Goal: Task Accomplishment & Management: Use online tool/utility

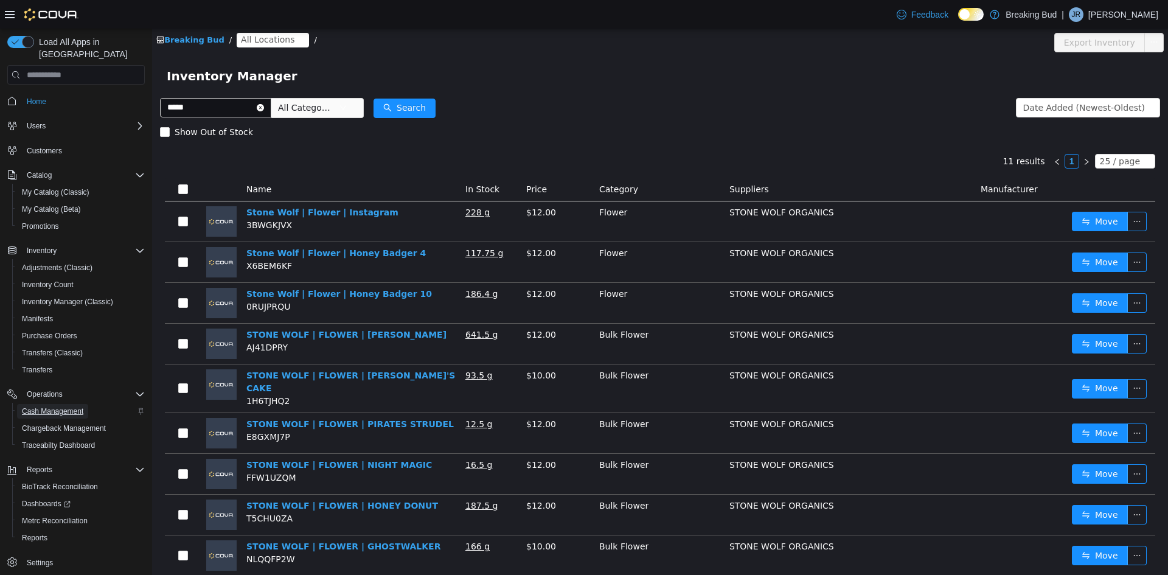
click at [54, 406] on span "Cash Management" at bounding box center [52, 411] width 61 height 10
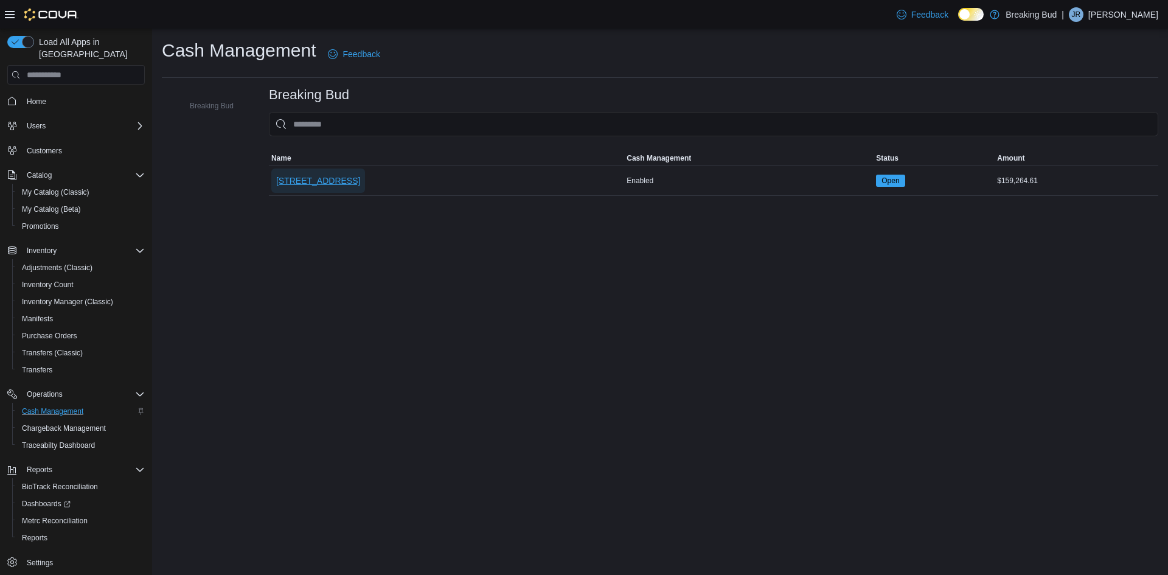
click at [321, 177] on span "[STREET_ADDRESS]" at bounding box center [318, 181] width 84 height 12
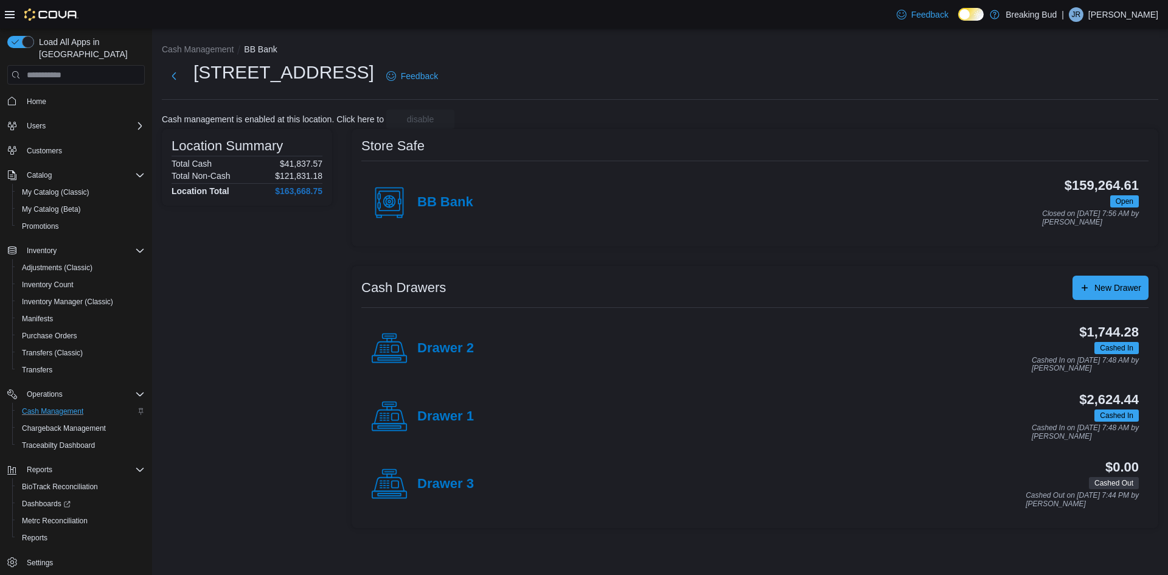
click at [447, 335] on div "Drawer 2" at bounding box center [422, 348] width 103 height 36
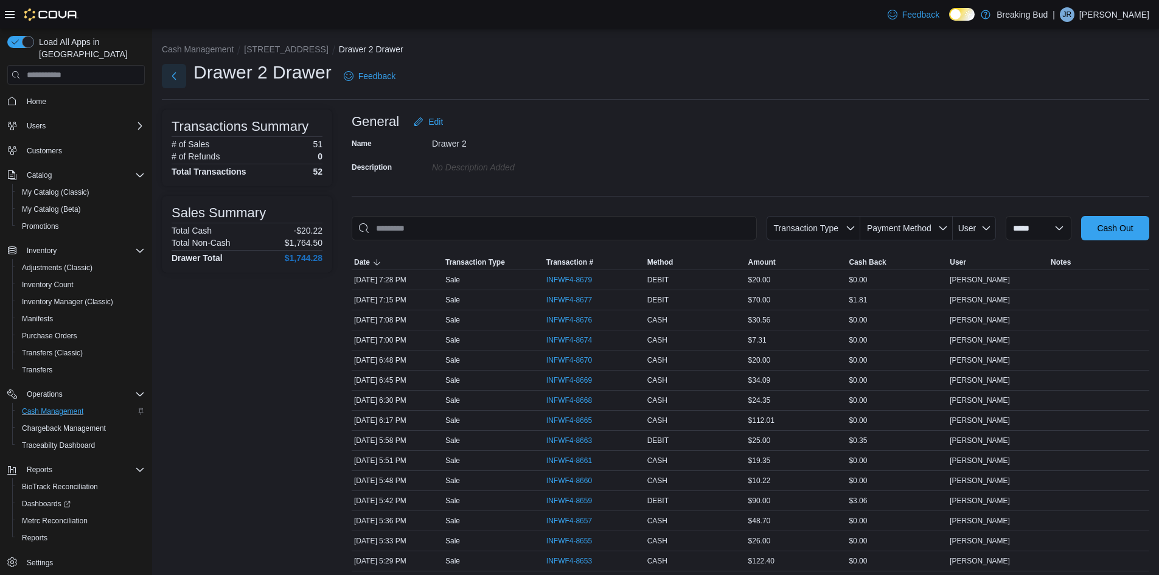
click at [179, 75] on button "Next" at bounding box center [174, 76] width 24 height 24
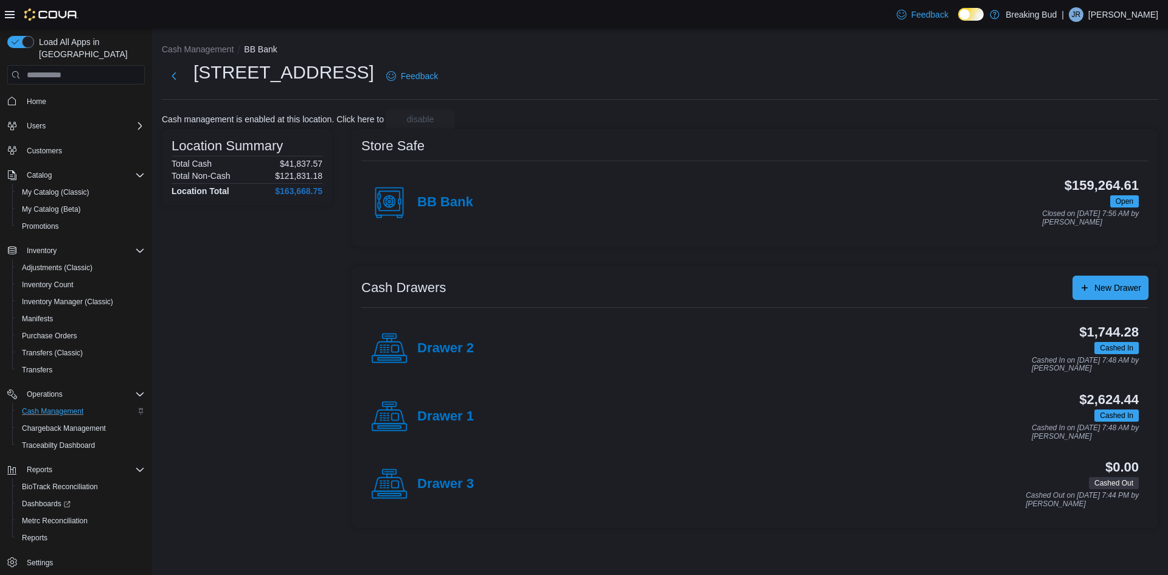
click at [430, 414] on h4 "Drawer 1" at bounding box center [445, 417] width 57 height 16
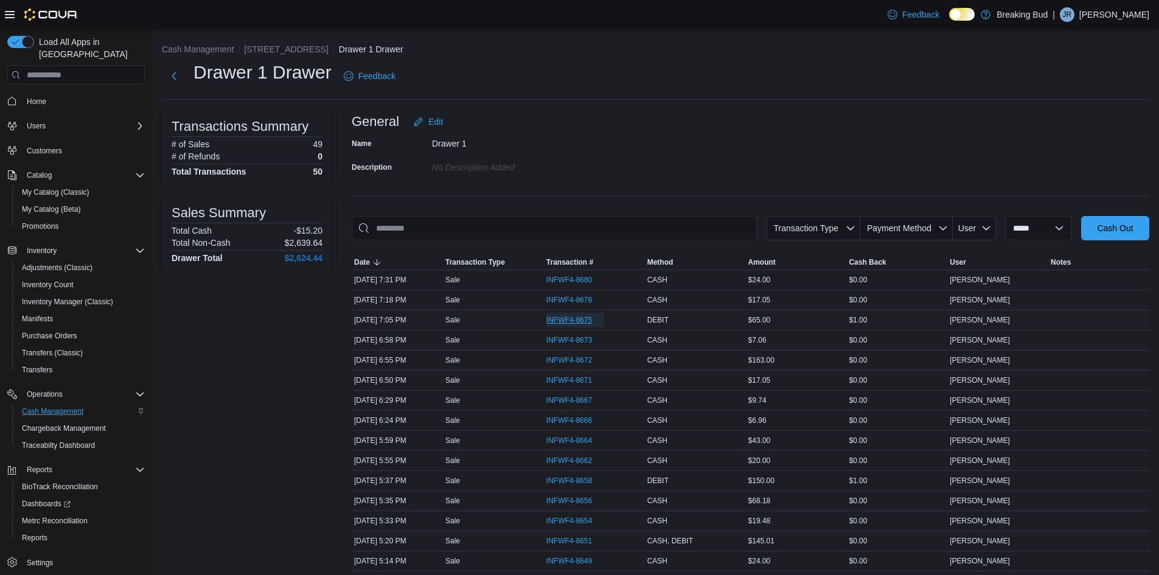
click at [587, 324] on span "INFWF4-8675" at bounding box center [569, 320] width 46 height 10
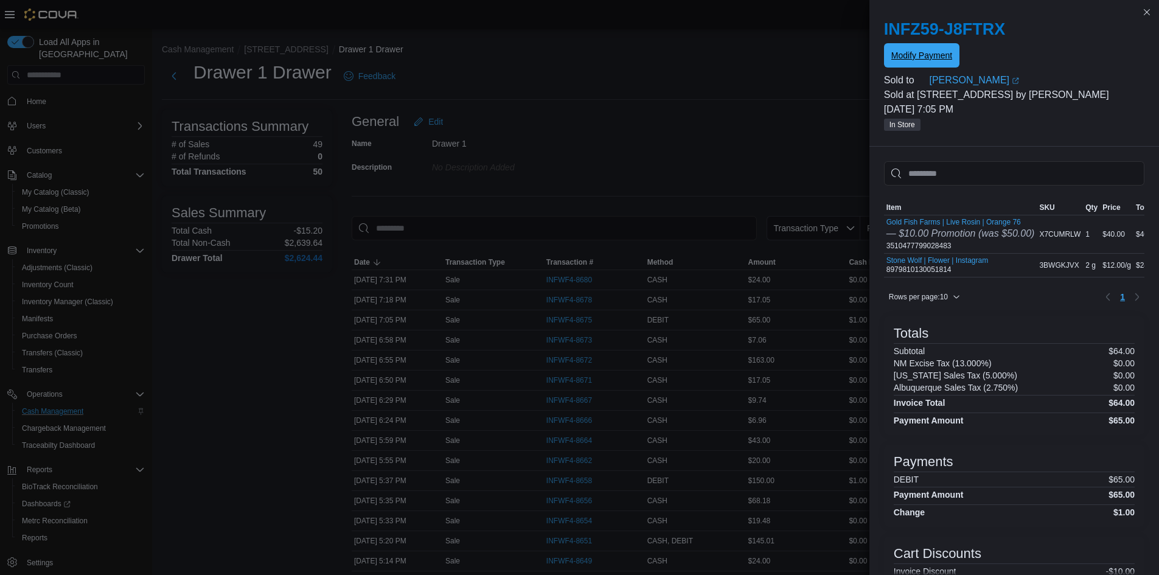
click at [936, 54] on span "Modify Payment" at bounding box center [921, 55] width 61 height 12
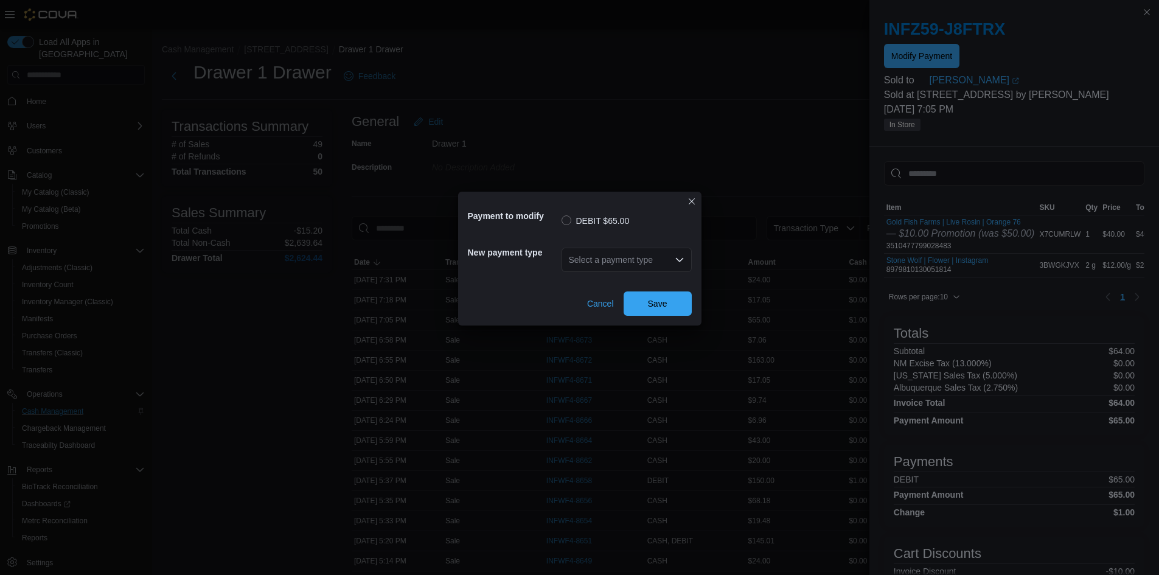
click at [592, 259] on div "Select a payment type" at bounding box center [626, 260] width 130 height 24
click at [597, 280] on span "CASH" at bounding box center [633, 280] width 101 height 12
click at [628, 299] on button "Save" at bounding box center [657, 303] width 68 height 24
